Goal: Complete application form: Complete application form

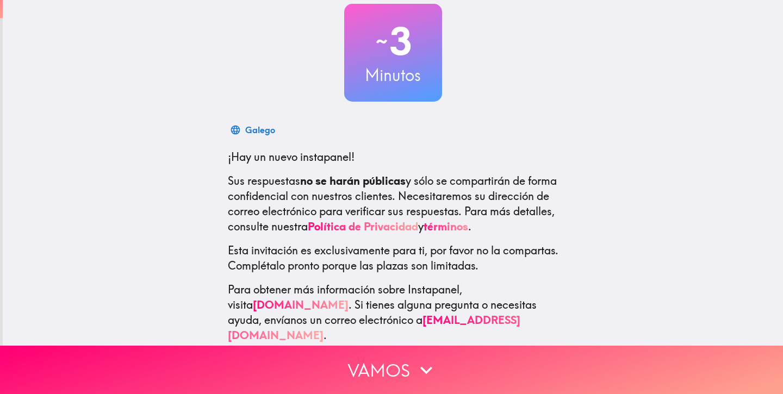
scroll to position [65, 0]
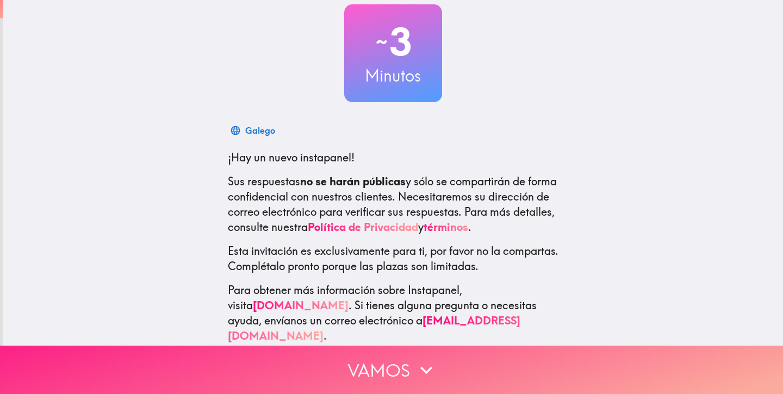
click at [410, 368] on button "Vamos" at bounding box center [391, 370] width 783 height 48
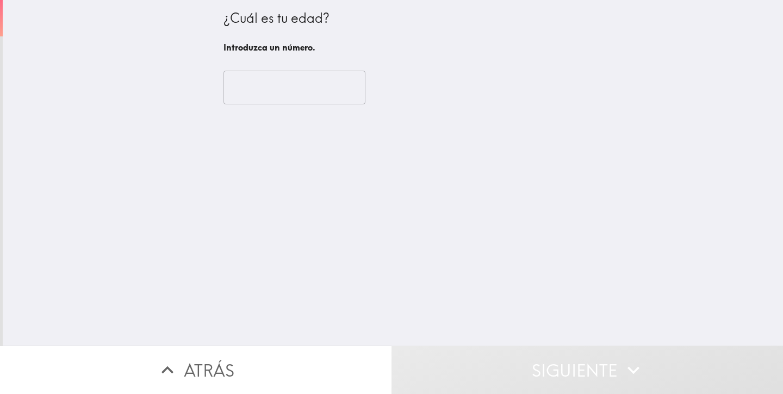
scroll to position [0, 0]
click at [291, 106] on div "​" at bounding box center [394, 88] width 340 height 60
click at [285, 90] on input "number" at bounding box center [295, 88] width 142 height 34
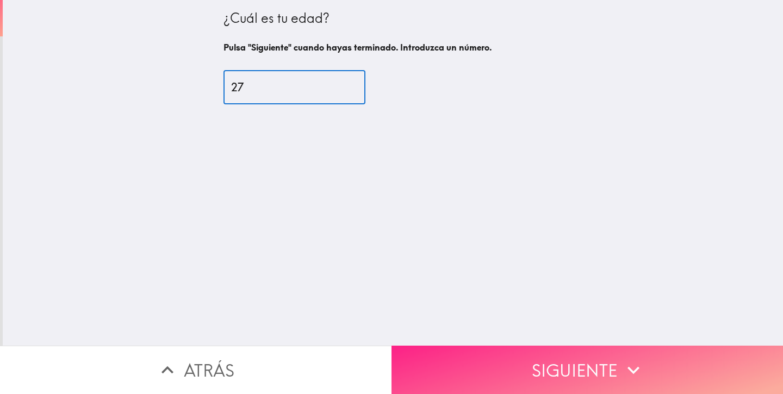
type input "27"
click at [532, 369] on button "Siguiente" at bounding box center [588, 370] width 392 height 48
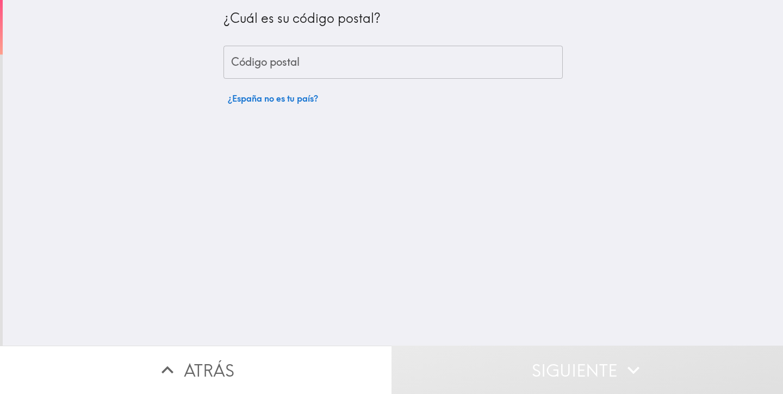
click at [328, 61] on input "Código postal" at bounding box center [394, 63] width 340 height 34
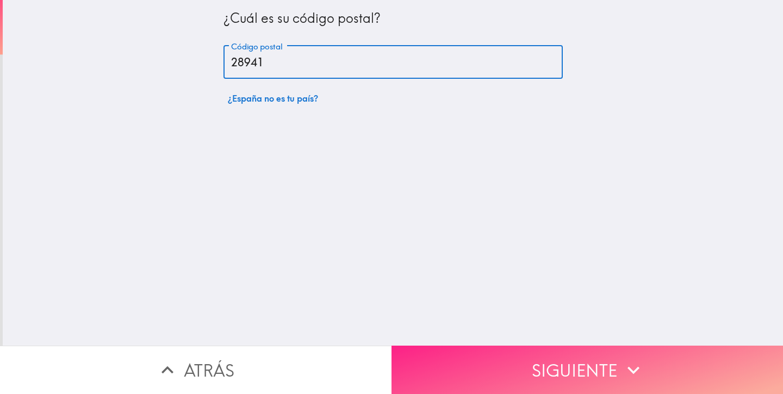
type input "28941"
click at [467, 371] on button "Siguiente" at bounding box center [588, 370] width 392 height 48
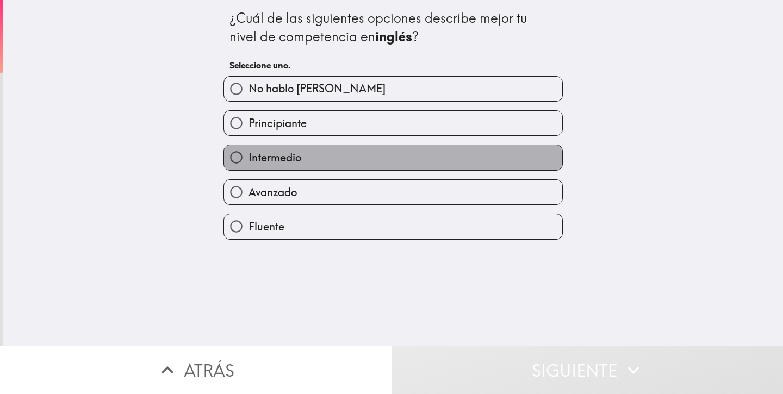
click at [323, 156] on label "Intermedio" at bounding box center [393, 157] width 338 height 24
click at [249, 156] on input "Intermedio" at bounding box center [236, 157] width 24 height 24
radio input "true"
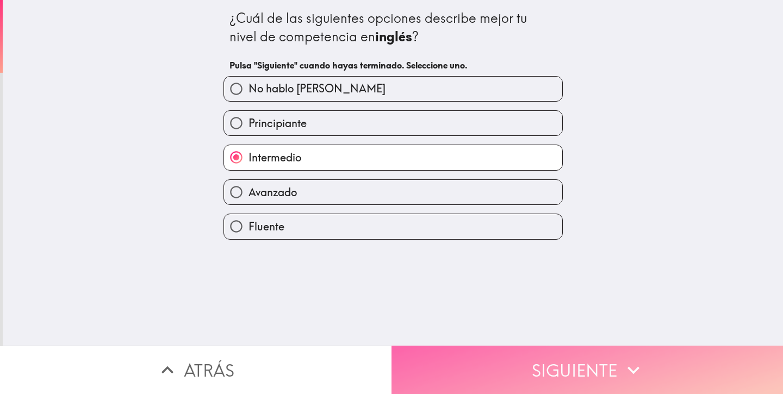
click at [450, 360] on button "Siguiente" at bounding box center [588, 370] width 392 height 48
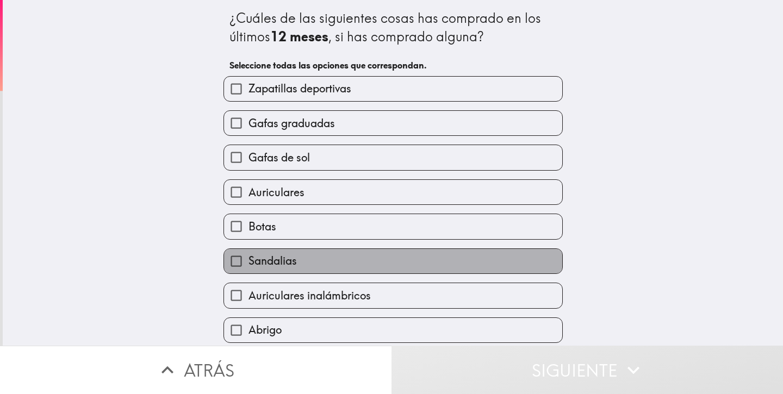
click at [309, 251] on label "Sandalias" at bounding box center [393, 261] width 338 height 24
click at [249, 251] on input "Sandalias" at bounding box center [236, 261] width 24 height 24
checkbox input "true"
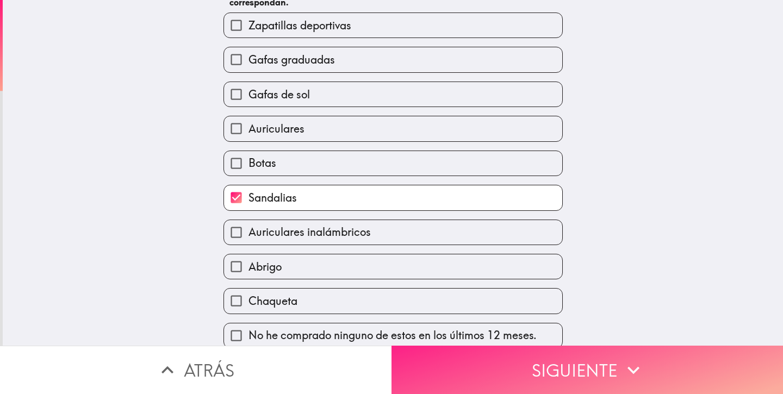
scroll to position [75, 0]
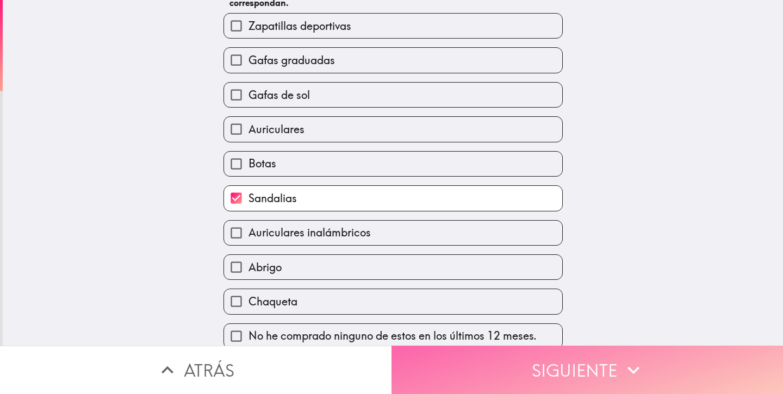
click at [396, 365] on button "Siguiente" at bounding box center [588, 370] width 392 height 48
